Goal: Information Seeking & Learning: Learn about a topic

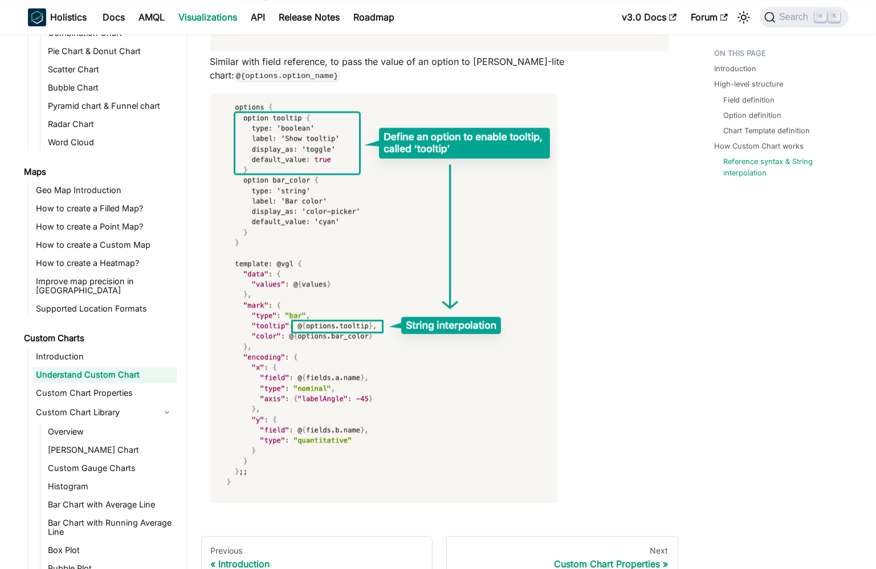
scroll to position [5023, 0]
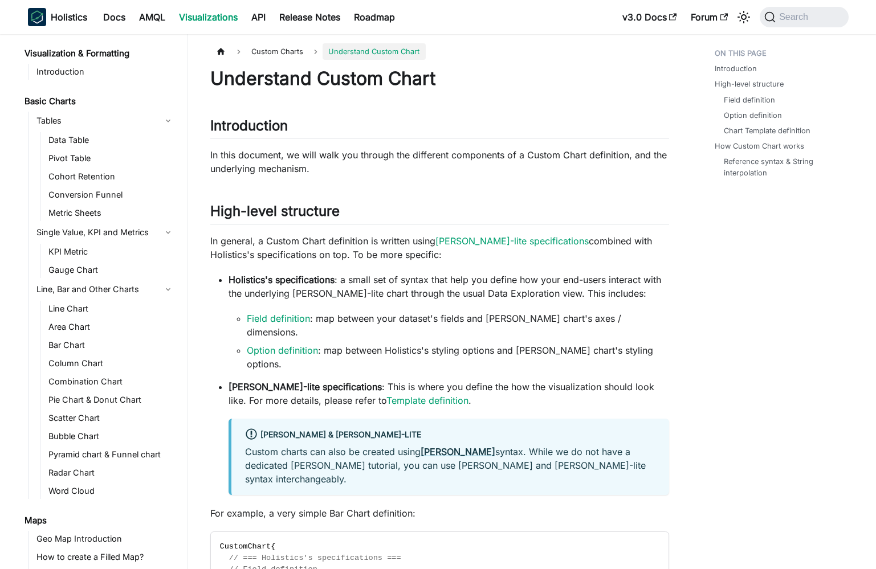
scroll to position [5023, 0]
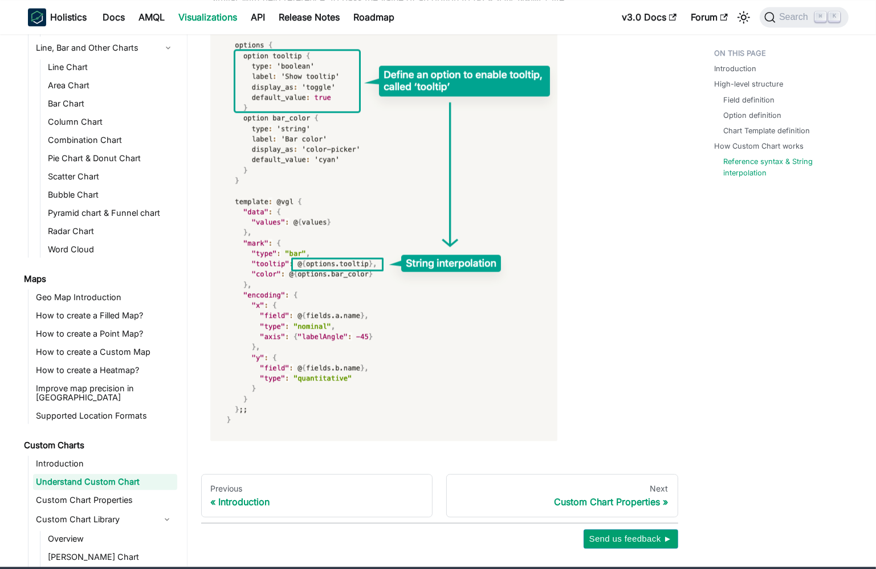
scroll to position [259, 0]
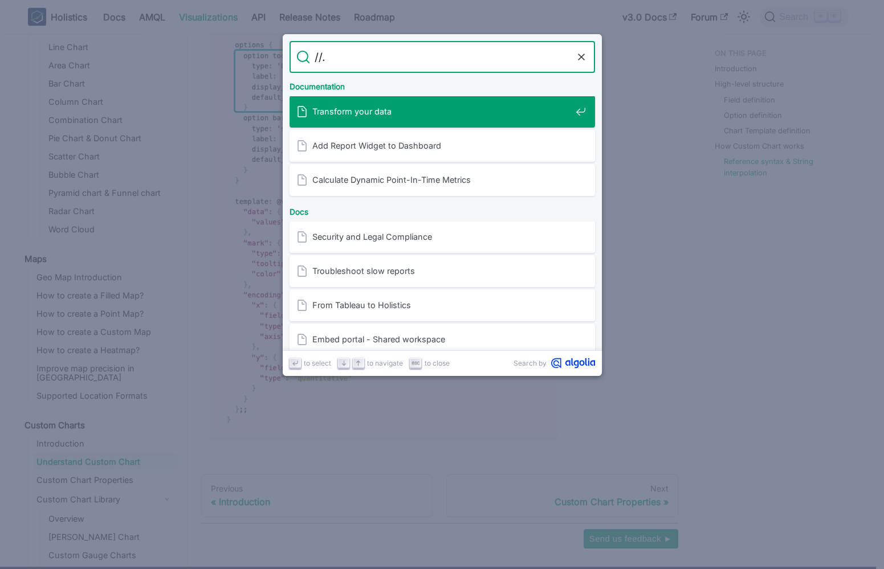
type input "//.."
